Goal: Task Accomplishment & Management: Manage account settings

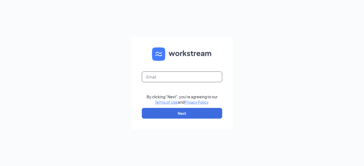
click at [157, 75] on input "text" at bounding box center [182, 77] width 80 height 11
type input "kevinjose.hernandez09@gmail.com"
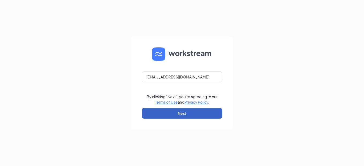
click at [186, 112] on button "Next" at bounding box center [182, 113] width 80 height 11
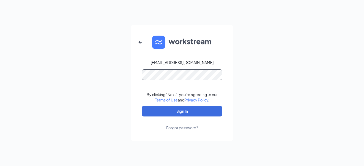
click at [142, 106] on button "Sign In" at bounding box center [182, 111] width 80 height 11
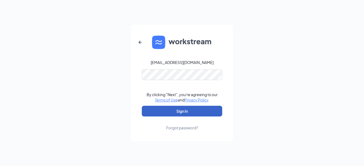
click at [202, 111] on button "Sign In" at bounding box center [182, 111] width 80 height 11
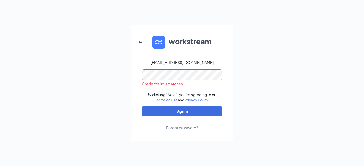
click at [119, 78] on div "kevinjose.hernandez09@gmail.com Credential mismatches. By clicking "Next", you'…" at bounding box center [182, 83] width 364 height 166
click at [142, 106] on button "Sign In" at bounding box center [182, 111] width 80 height 11
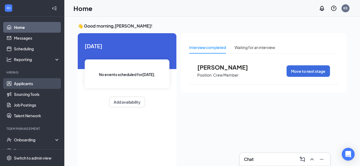
click at [38, 81] on link "Applicants" at bounding box center [37, 83] width 46 height 11
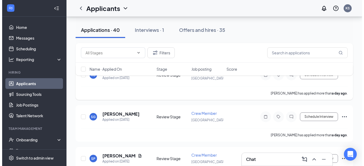
scroll to position [27, 0]
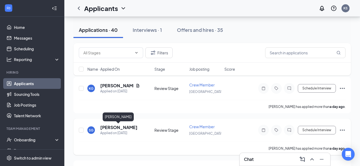
click at [118, 128] on h5 "[PERSON_NAME]" at bounding box center [118, 128] width 37 height 6
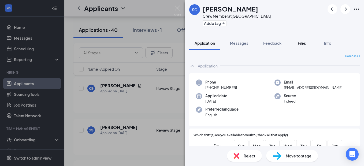
click at [310, 42] on button "Files" at bounding box center [301, 42] width 21 height 13
click at [307, 42] on div "Files" at bounding box center [302, 43] width 11 height 5
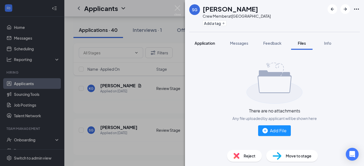
click at [201, 48] on button "Application" at bounding box center [204, 42] width 31 height 13
click at [205, 43] on span "Application" at bounding box center [205, 43] width 20 height 5
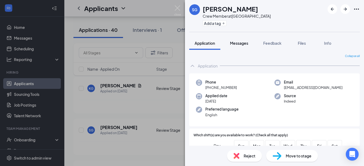
click at [240, 44] on span "Messages" at bounding box center [239, 43] width 18 height 5
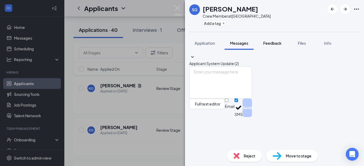
click at [270, 42] on span "Feedback" at bounding box center [272, 43] width 18 height 5
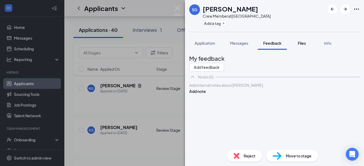
click at [303, 44] on span "Files" at bounding box center [302, 43] width 8 height 5
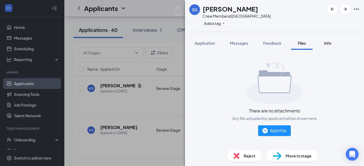
click at [329, 45] on span "Info" at bounding box center [327, 43] width 7 height 5
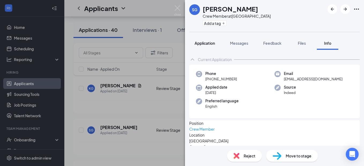
click at [210, 45] on span "Application" at bounding box center [205, 43] width 20 height 5
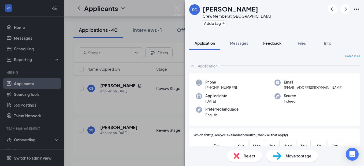
click at [274, 42] on span "Feedback" at bounding box center [272, 43] width 18 height 5
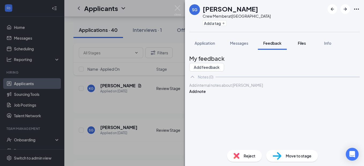
click at [302, 40] on button "Files" at bounding box center [301, 42] width 21 height 13
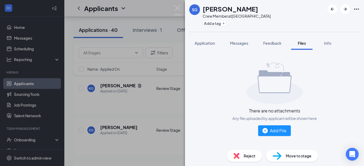
click at [277, 18] on div "SG [PERSON_NAME] Crew Member at [GEOGRAPHIC_DATA] Add a tag" at bounding box center [274, 16] width 179 height 32
click at [283, 43] on button "Feedback" at bounding box center [272, 42] width 29 height 13
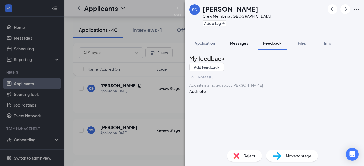
click at [238, 41] on span "Messages" at bounding box center [239, 43] width 18 height 5
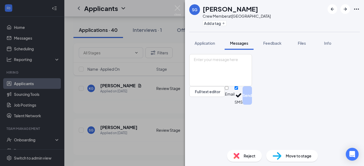
click at [239, 45] on span "Messages" at bounding box center [239, 43] width 18 height 5
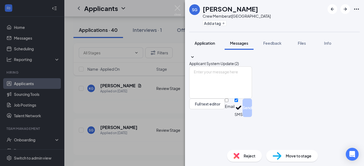
click at [205, 42] on span "Application" at bounding box center [205, 43] width 20 height 5
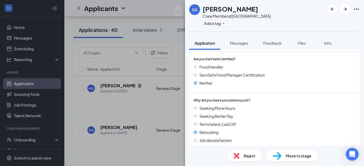
scroll to position [349, 0]
drag, startPoint x: 282, startPoint y: 116, endPoint x: 277, endPoint y: 127, distance: 12.3
click at [277, 128] on div "Seeking More Hours Seeking Better Pay Terminated / Laid Off Relocating Job diss…" at bounding box center [275, 125] width 162 height 40
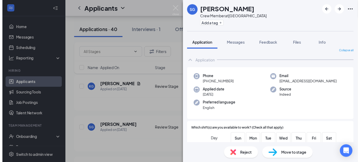
scroll to position [0, 0]
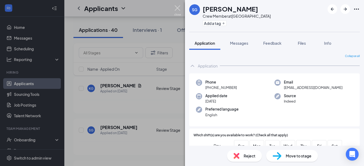
click at [177, 10] on img at bounding box center [177, 10] width 7 height 10
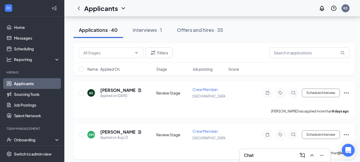
scroll to position [531, 0]
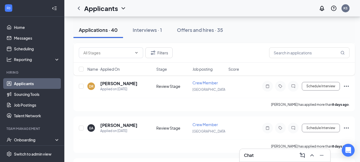
click at [276, 29] on div "Applications · 40 Interviews · 1 Offers and hires · 35" at bounding box center [215, 30] width 282 height 16
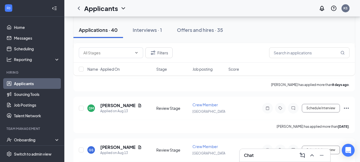
scroll to position [638, 0]
